Goal: Information Seeking & Learning: Compare options

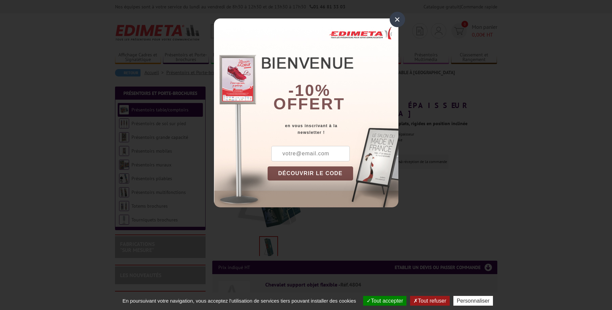
click at [395, 17] on div "×" at bounding box center [396, 19] width 15 height 15
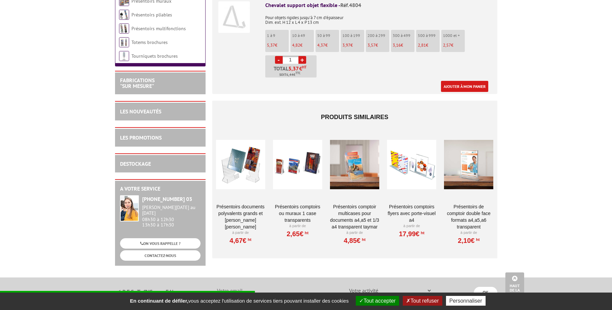
scroll to position [302, 0]
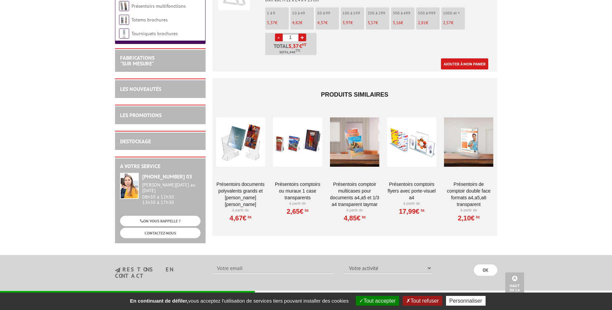
click at [358, 144] on div at bounding box center [354, 142] width 49 height 67
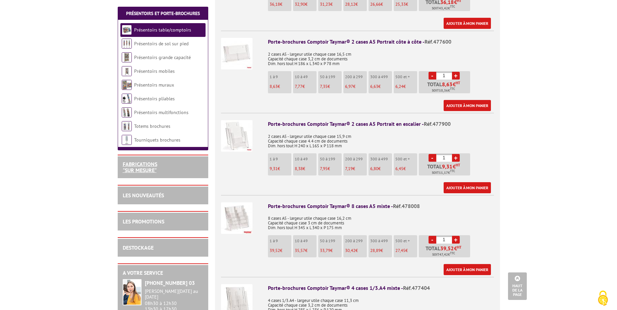
scroll to position [1005, 0]
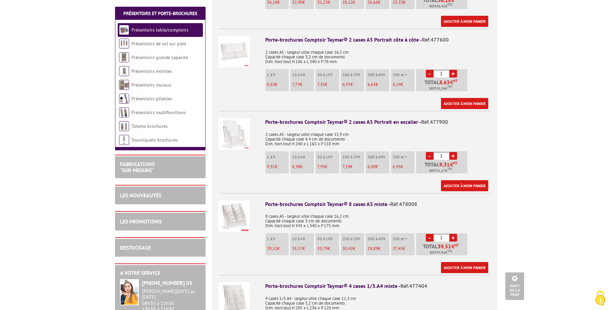
click at [250, 225] on div at bounding box center [239, 214] width 42 height 43
click at [238, 213] on img at bounding box center [234, 216] width 32 height 32
